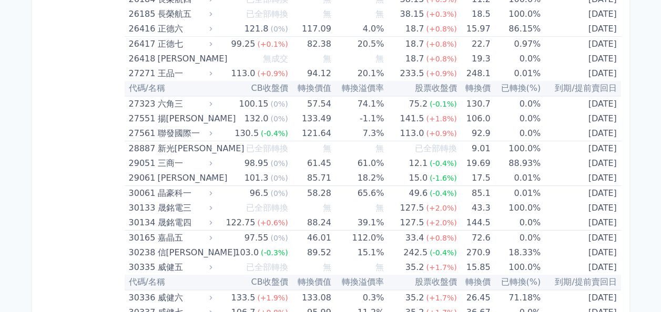
scroll to position [1682, 0]
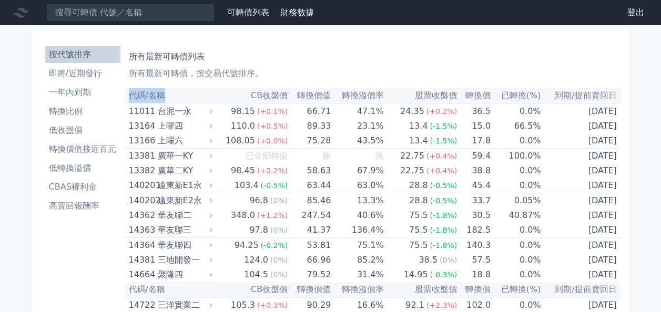
drag, startPoint x: 129, startPoint y: 95, endPoint x: 166, endPoint y: 96, distance: 36.8
click at [166, 96] on th "代碼/名稱" at bounding box center [170, 95] width 90 height 15
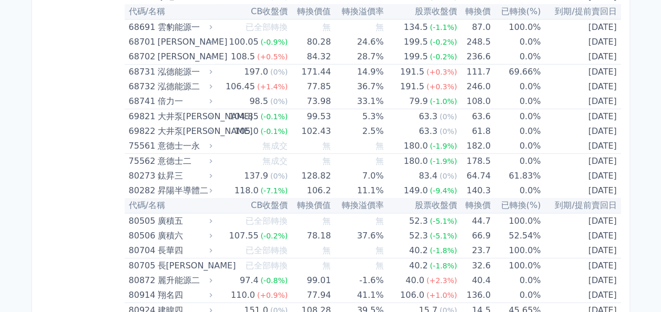
scroll to position [5394, 0]
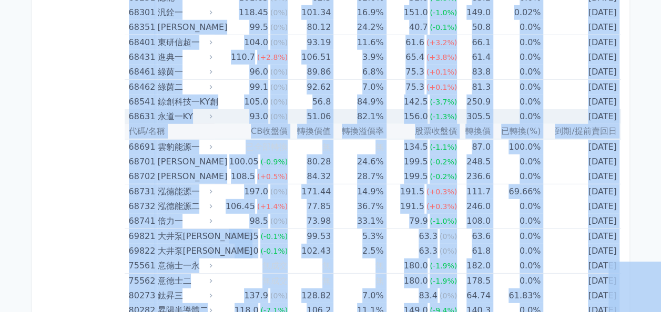
copy body "可轉債列表 財務數據 可轉債列表 財務數據 登出 登出 按代號排序 即將/近期發行 一年內到期 轉換比例 低收盤價 轉換價值接近百元 低轉換溢價 CBAS權利…"
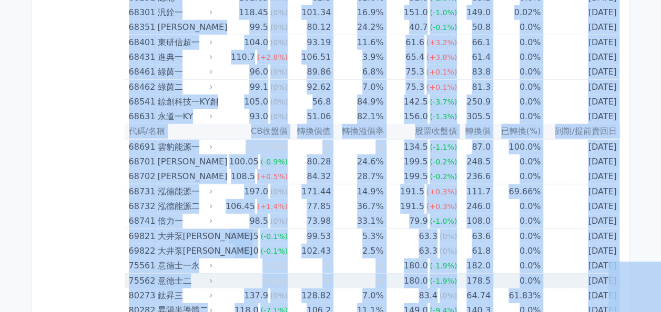
copy body "可轉債列表 財務數據 可轉債列表 財務數據 登出 登出 按代號排序 即將/近期發行 一年內到期 轉換比例 低收盤價 轉換價值接近百元 低轉換溢價 CBAS權利…"
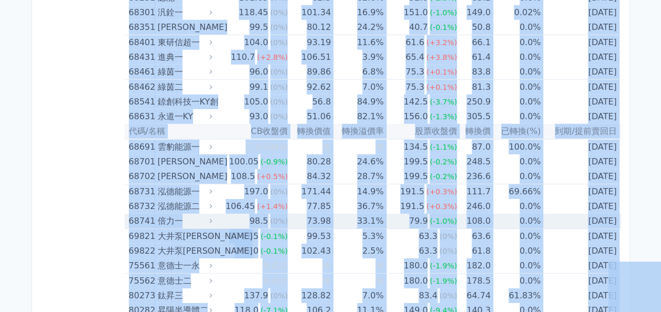
copy body "可轉債列表 財務數據 可轉債列表 財務數據 登出 登出 按代號排序 即將/近期發行 一年內到期 轉換比例 低收盤價 轉換價值接近百元 低轉換溢價 CBAS權利…"
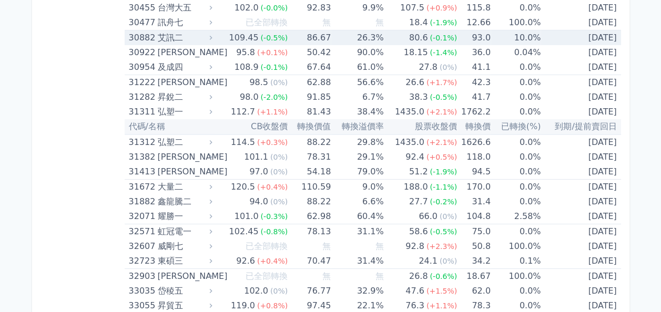
scroll to position [1715, 0]
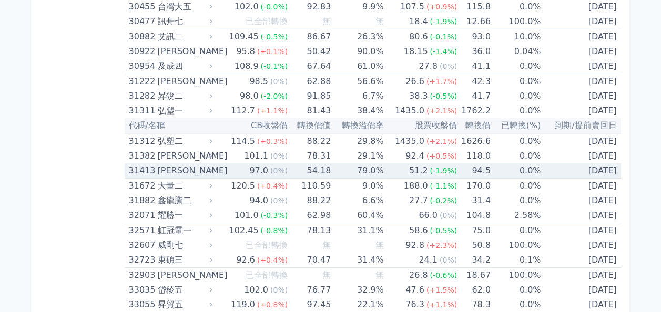
click at [148, 166] on div "31413" at bounding box center [142, 170] width 26 height 15
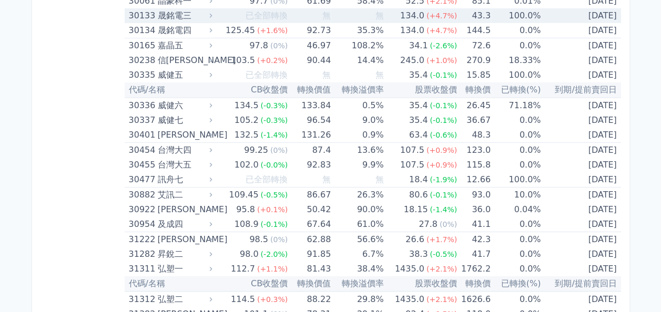
scroll to position [1558, 0]
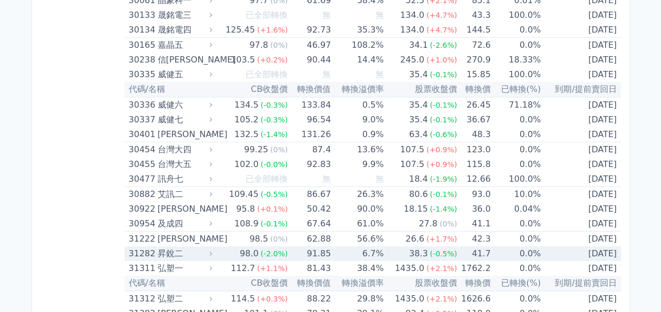
click at [167, 247] on div "昇銳二" at bounding box center [183, 253] width 53 height 15
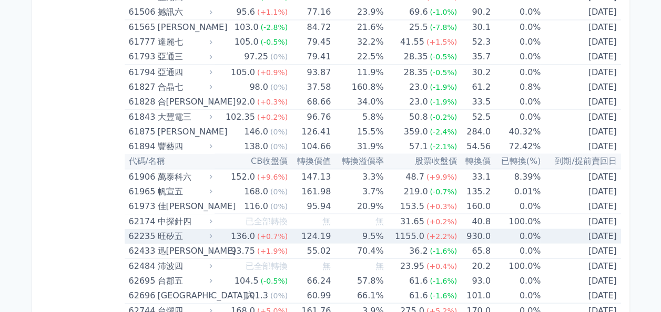
scroll to position [4868, 0]
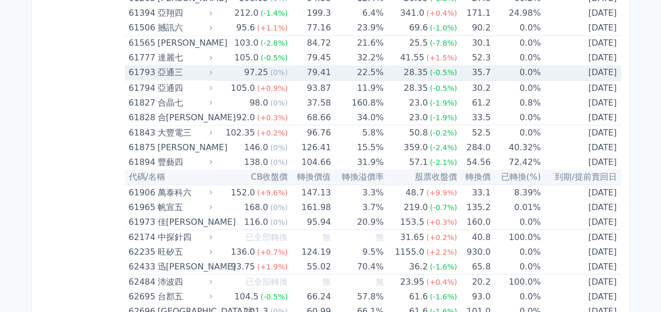
click at [181, 65] on div "亞通三" at bounding box center [183, 72] width 53 height 15
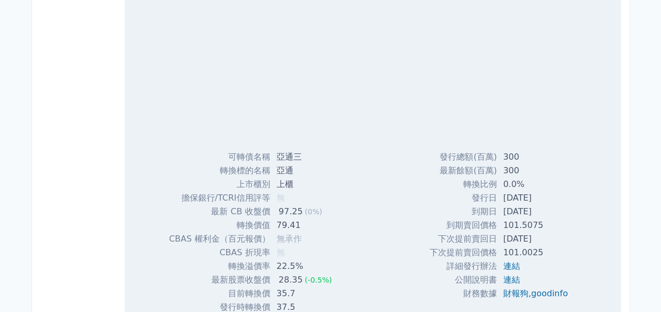
scroll to position [4973, 0]
